Goal: Download file/media

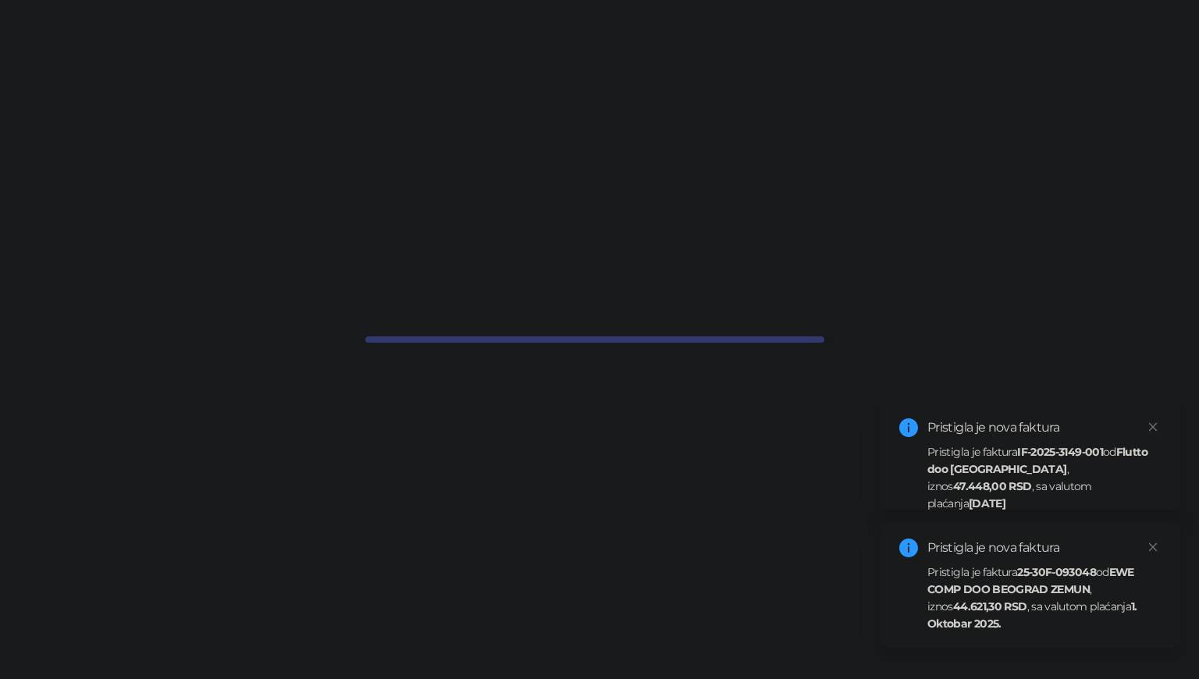
click at [1031, 606] on div "Pristigla je faktura 25-30F-093048 od EWE COMP DOO BEOGRAD ZEMUN , iznos 44.621…" at bounding box center [1044, 598] width 234 height 69
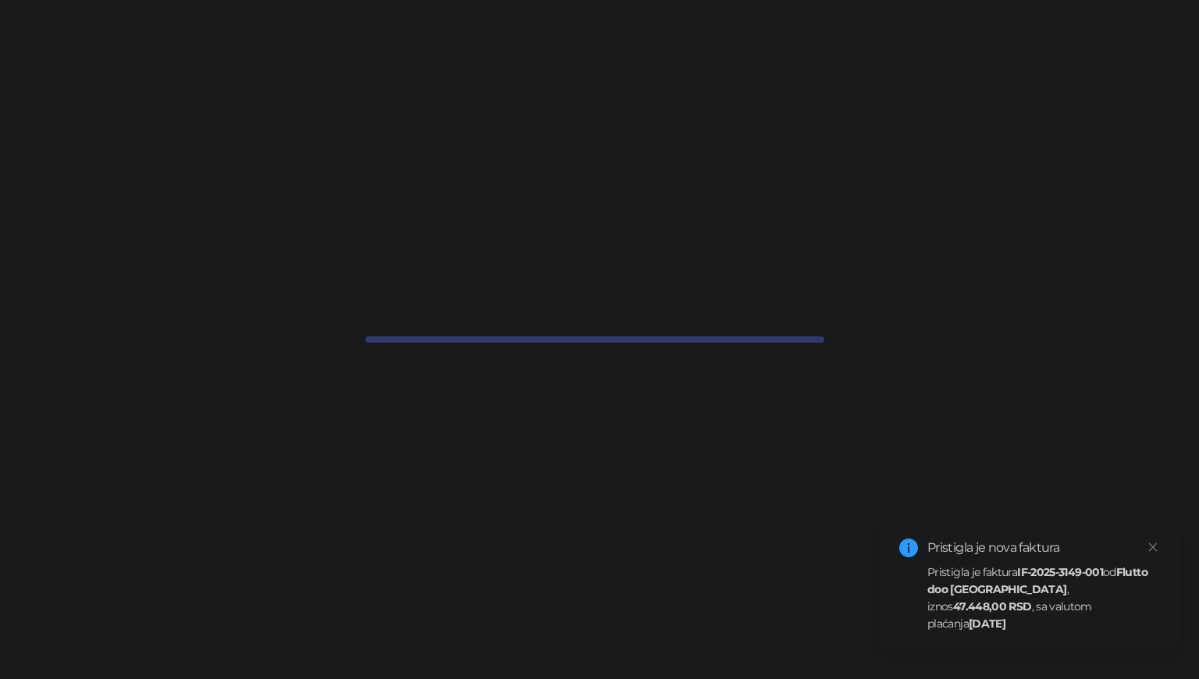
click at [1006, 601] on div "Pristigla je faktura IF-2025-3149-001 od Flutto doo Beograd , iznos 47.448,00 R…" at bounding box center [1044, 598] width 234 height 69
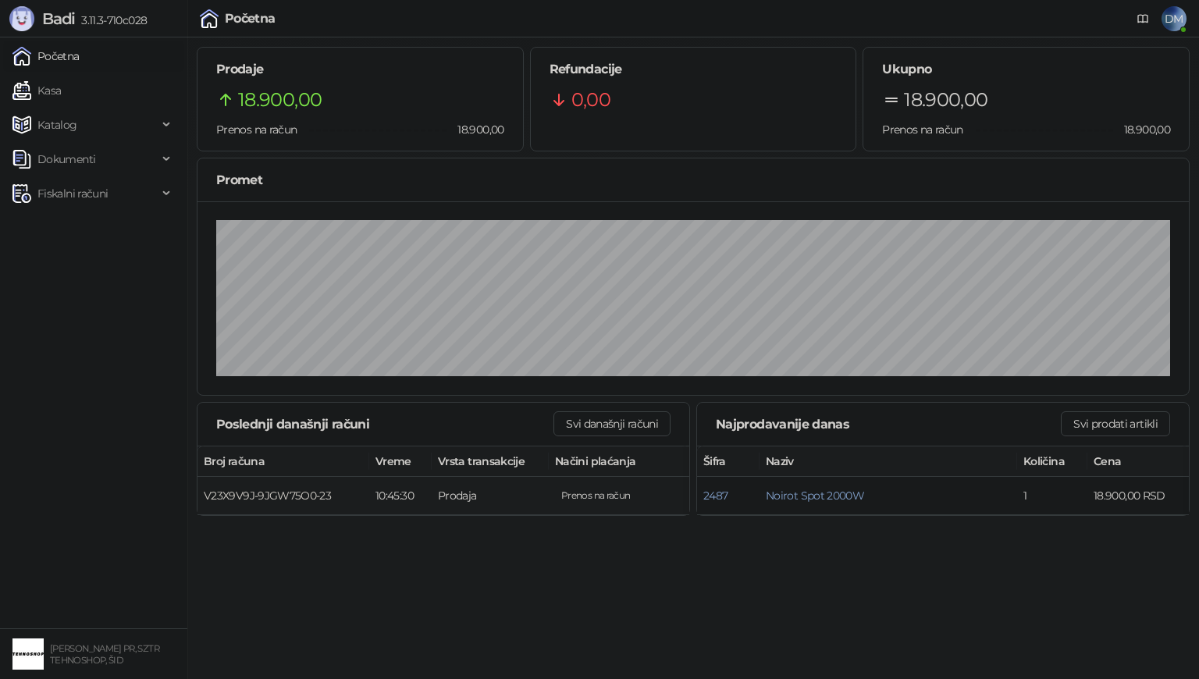
click at [275, 493] on span "V23X9V9J-9JGW75O0-23" at bounding box center [267, 496] width 127 height 14
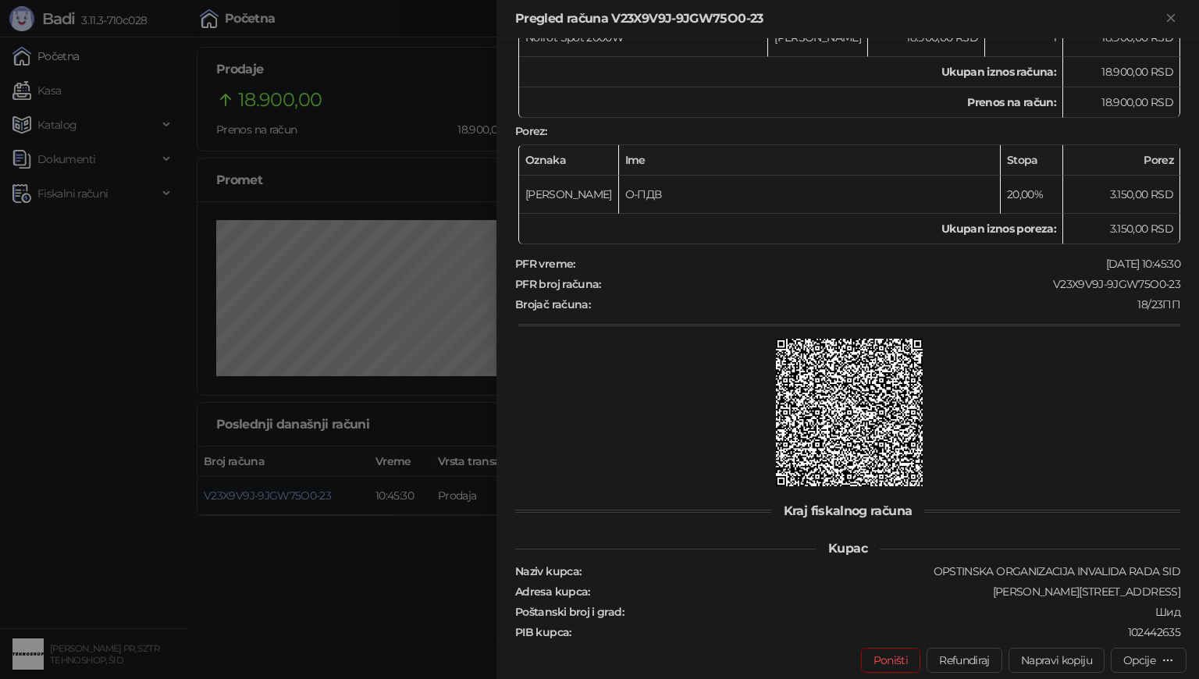
scroll to position [312, 0]
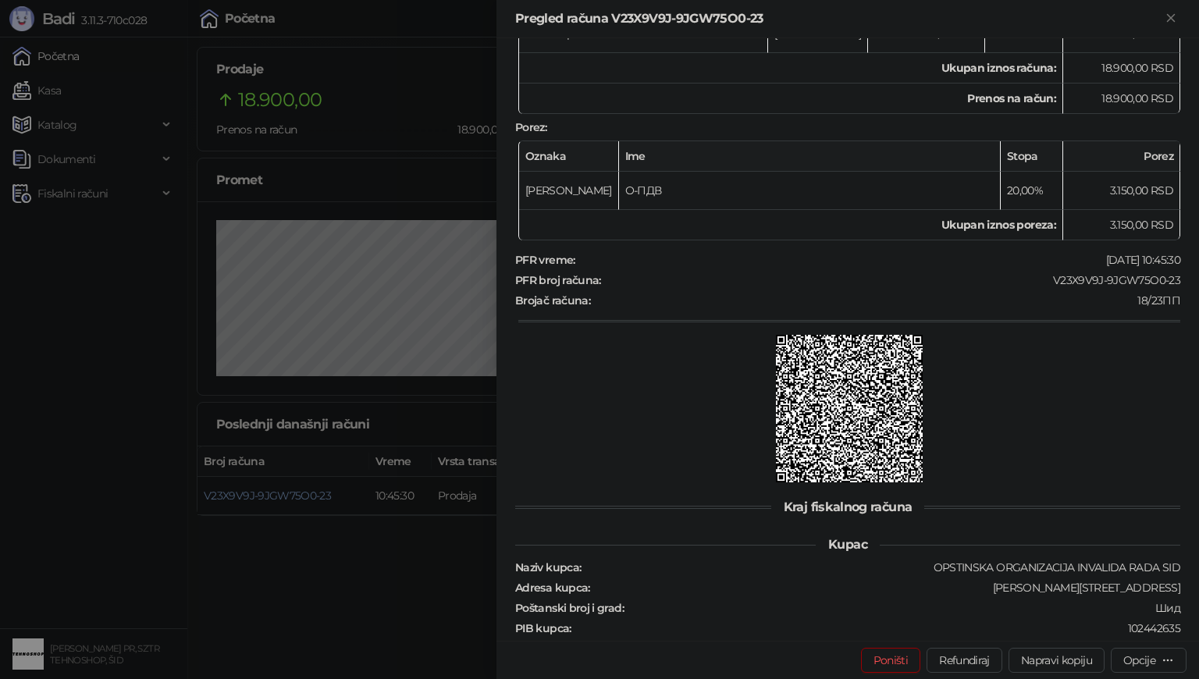
click at [120, 457] on div at bounding box center [599, 339] width 1199 height 679
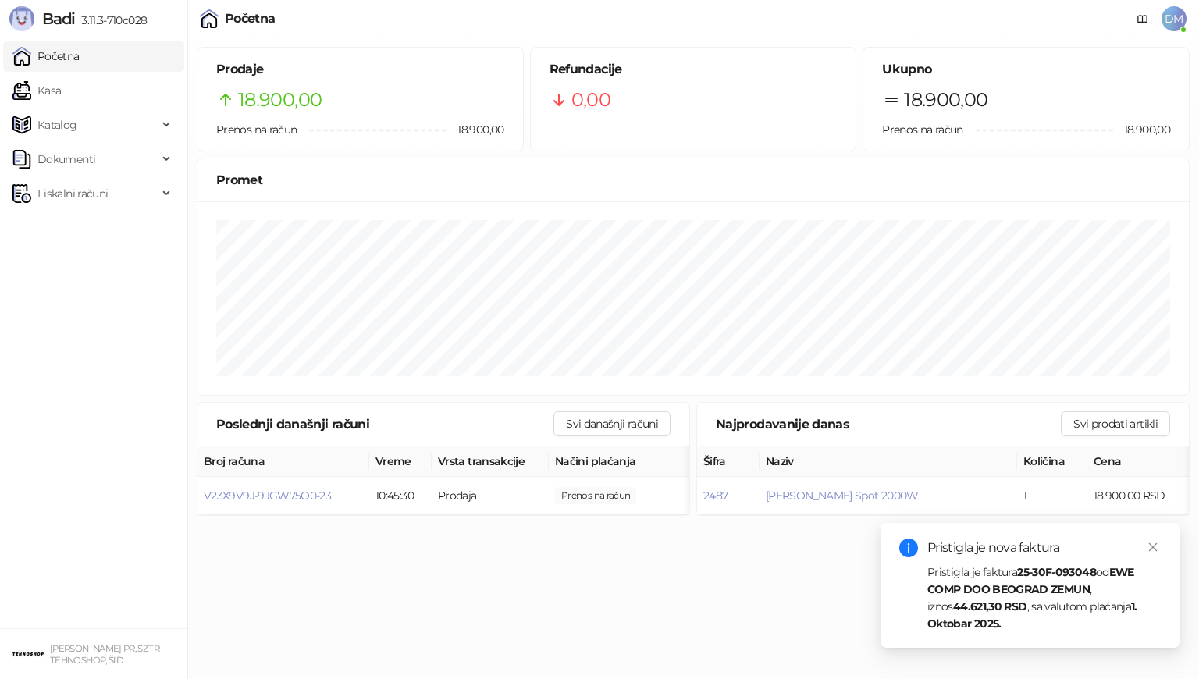
click at [960, 584] on strong "EWE COMP DOO BEOGRAD ZEMUN" at bounding box center [1030, 580] width 207 height 31
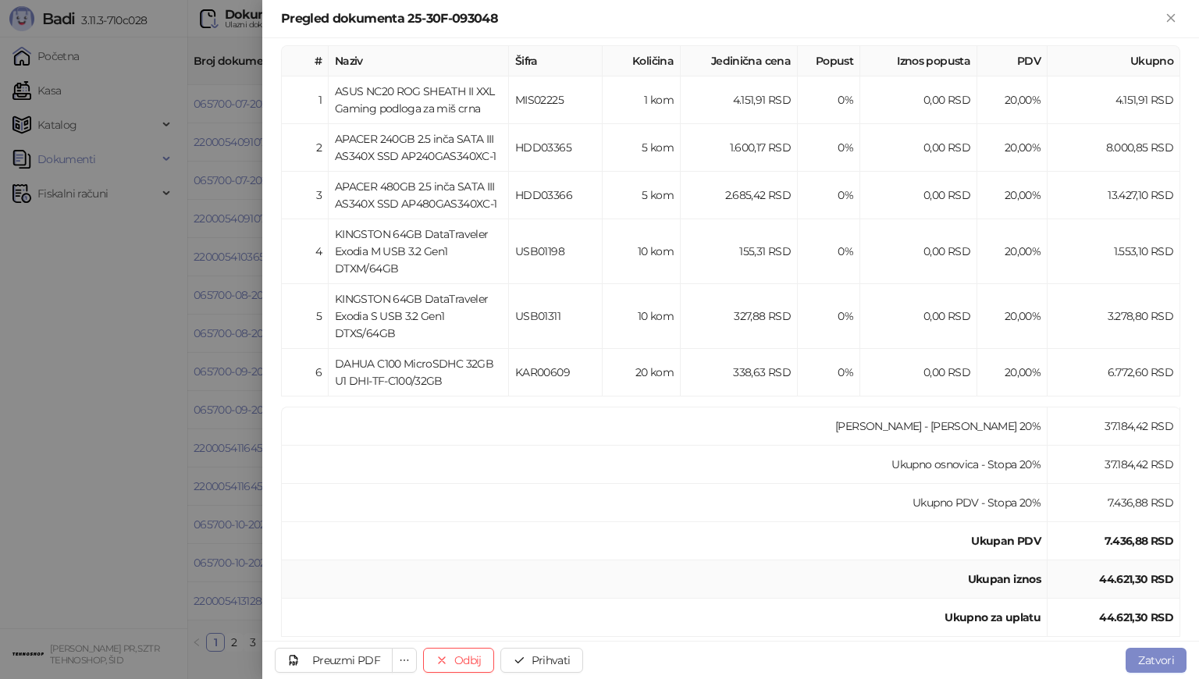
scroll to position [375, 0]
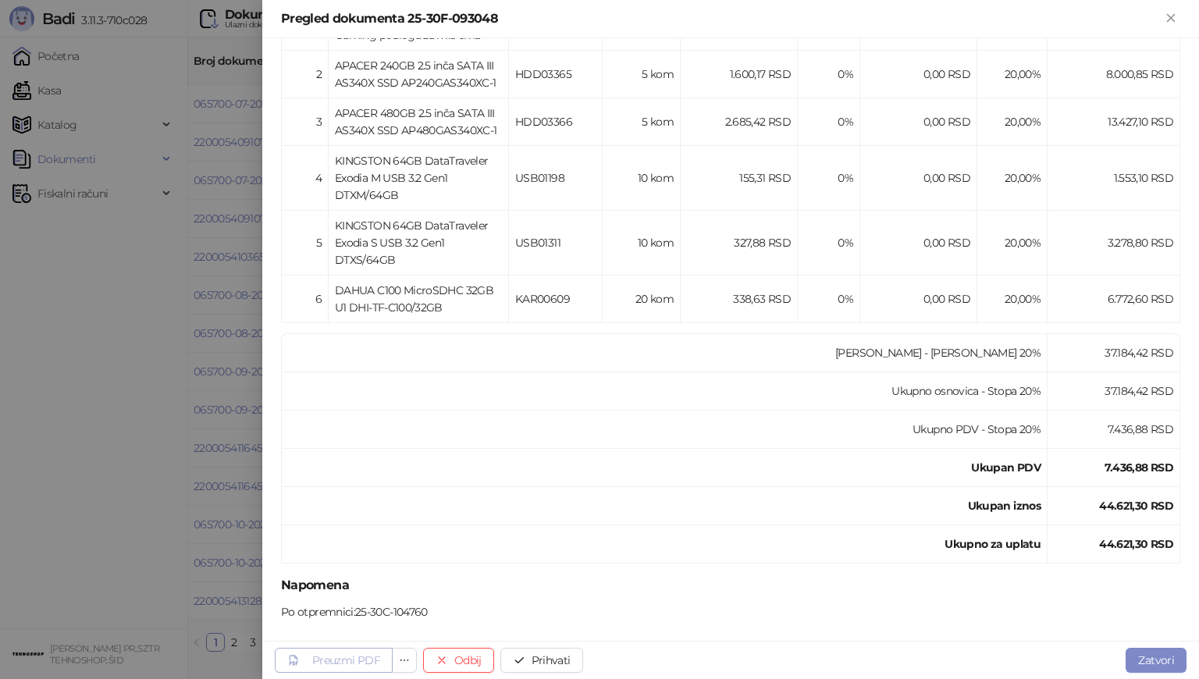
click at [365, 663] on div "Preuzmi PDF" at bounding box center [346, 660] width 68 height 14
click at [361, 662] on div "Preuzmi PDF" at bounding box center [346, 660] width 68 height 14
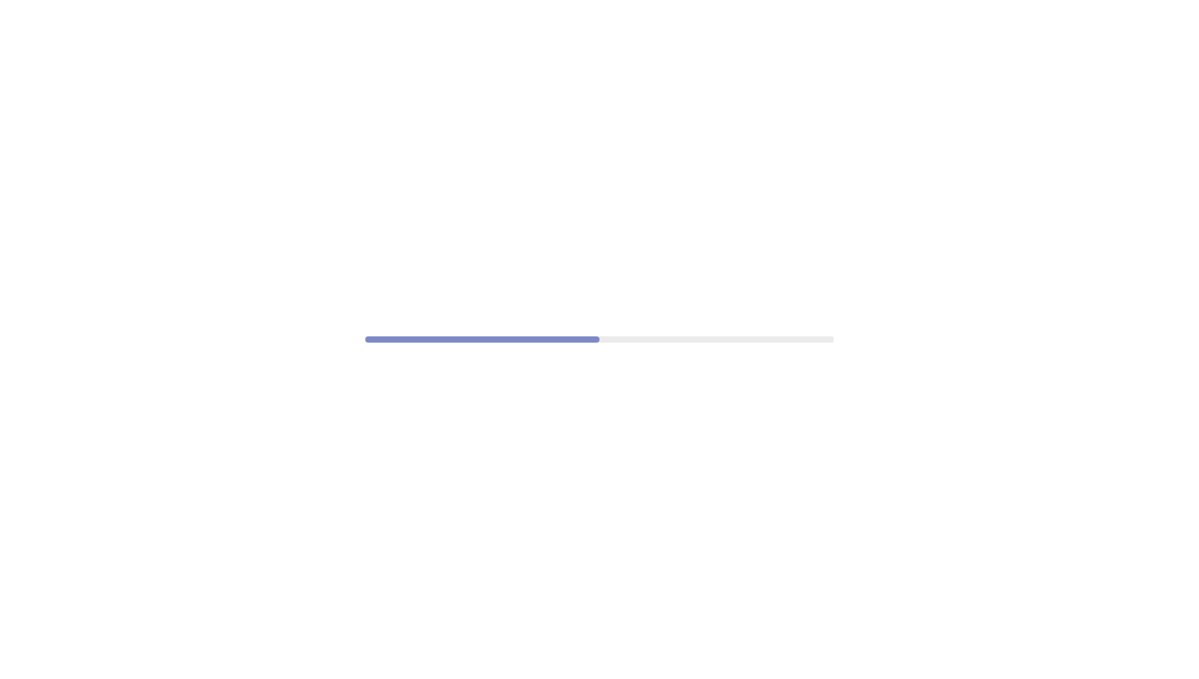
click at [1117, 39] on div at bounding box center [599, 339] width 1199 height 679
